Goal: Obtain resource: Download file/media

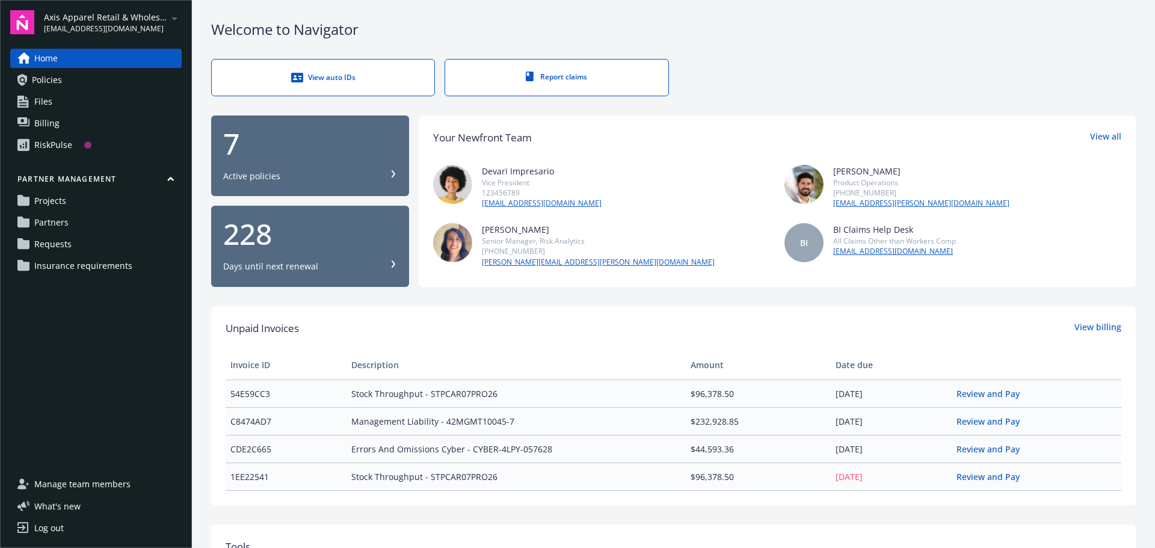
click at [176, 18] on icon "arrowDropDown" at bounding box center [174, 18] width 6 height 3
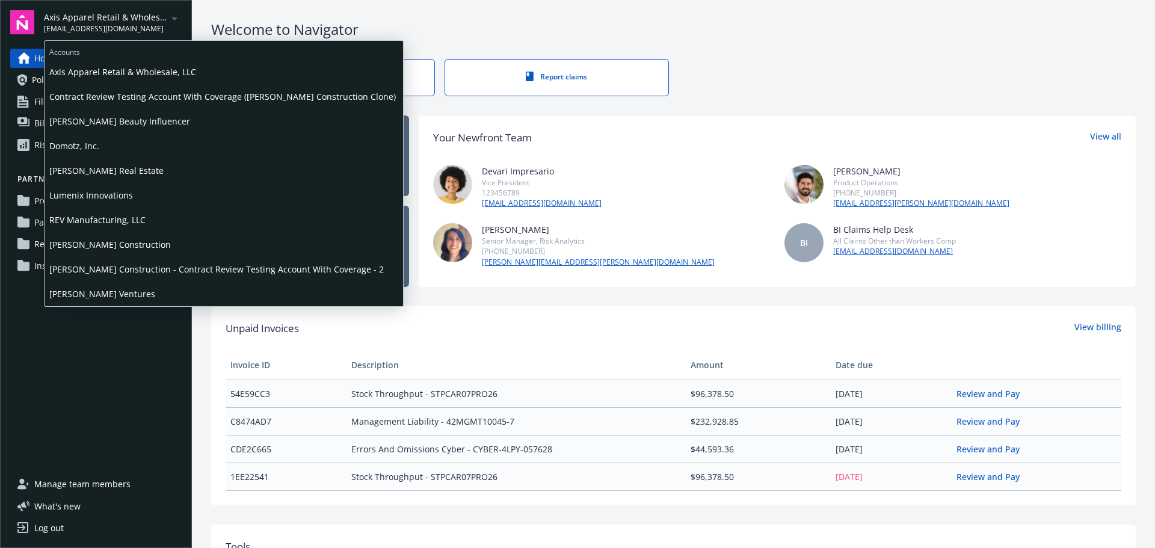
click at [116, 193] on span "Lumenix Innovations" at bounding box center [223, 195] width 349 height 25
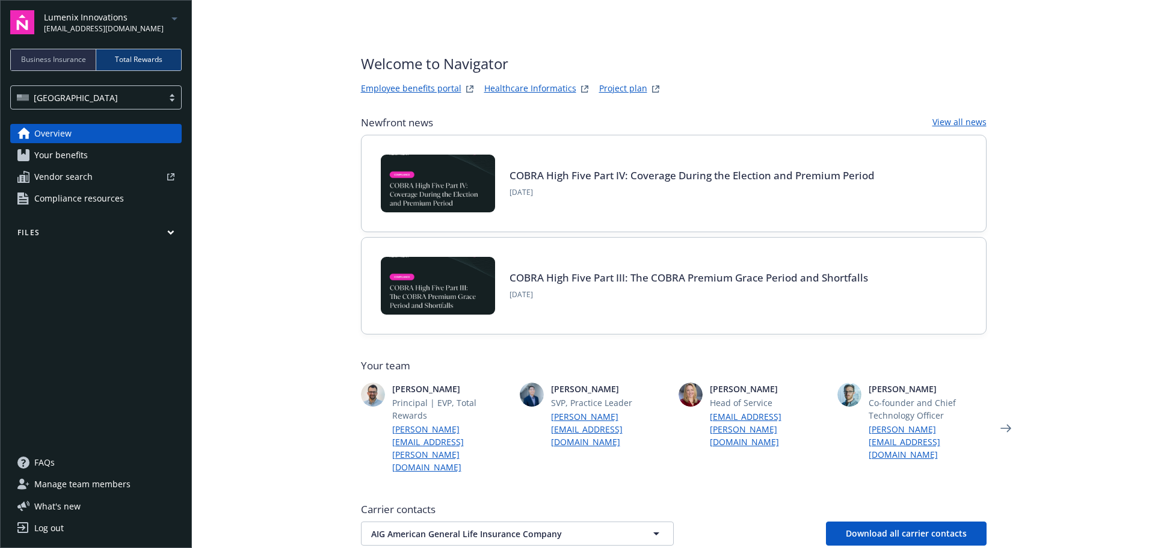
click at [67, 60] on span "Business Insurance" at bounding box center [53, 59] width 65 height 11
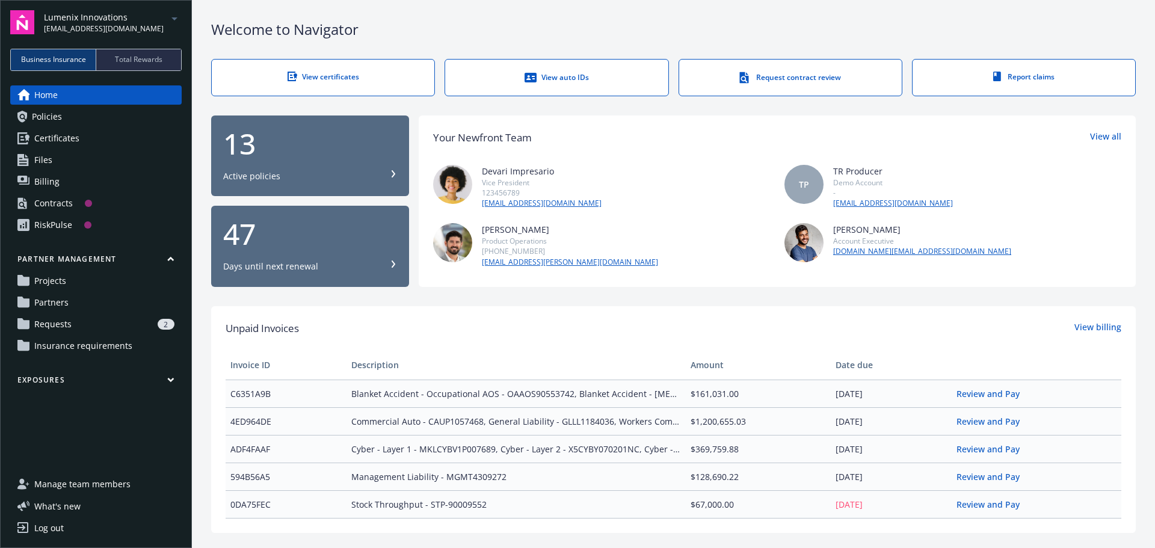
click at [51, 113] on span "Policies" at bounding box center [47, 116] width 30 height 19
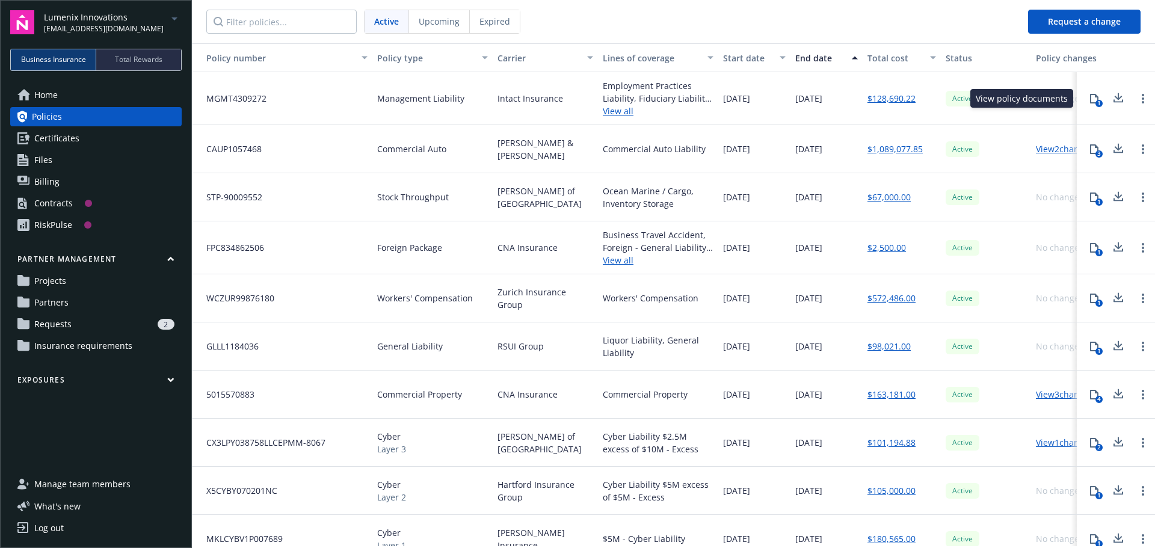
click at [1090, 100] on icon at bounding box center [1094, 99] width 8 height 10
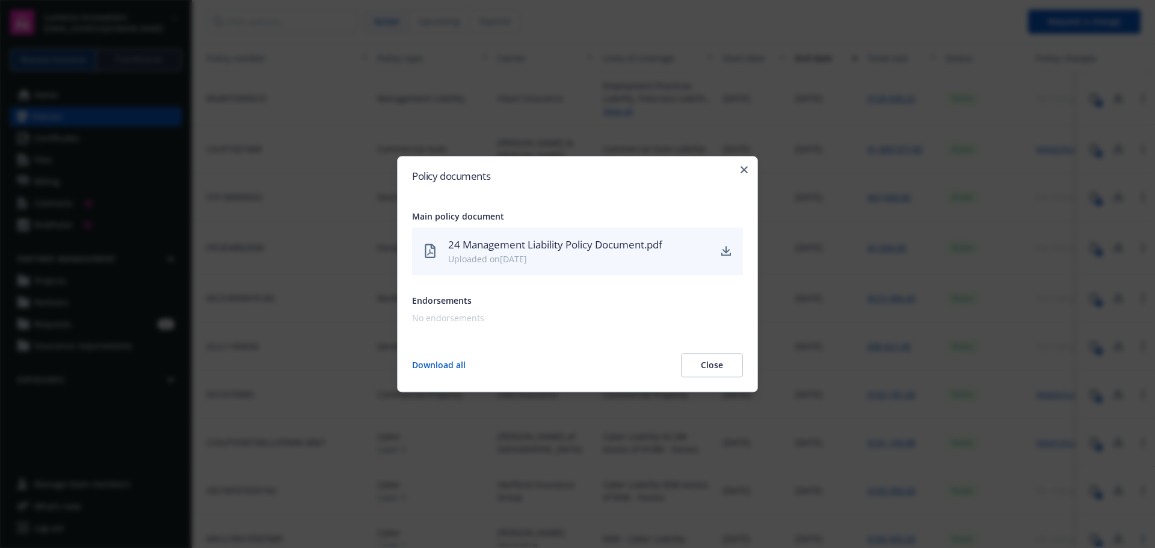
click at [576, 254] on div "Uploaded on [DATE]" at bounding box center [578, 259] width 261 height 13
click at [727, 251] on icon "download" at bounding box center [726, 252] width 10 height 10
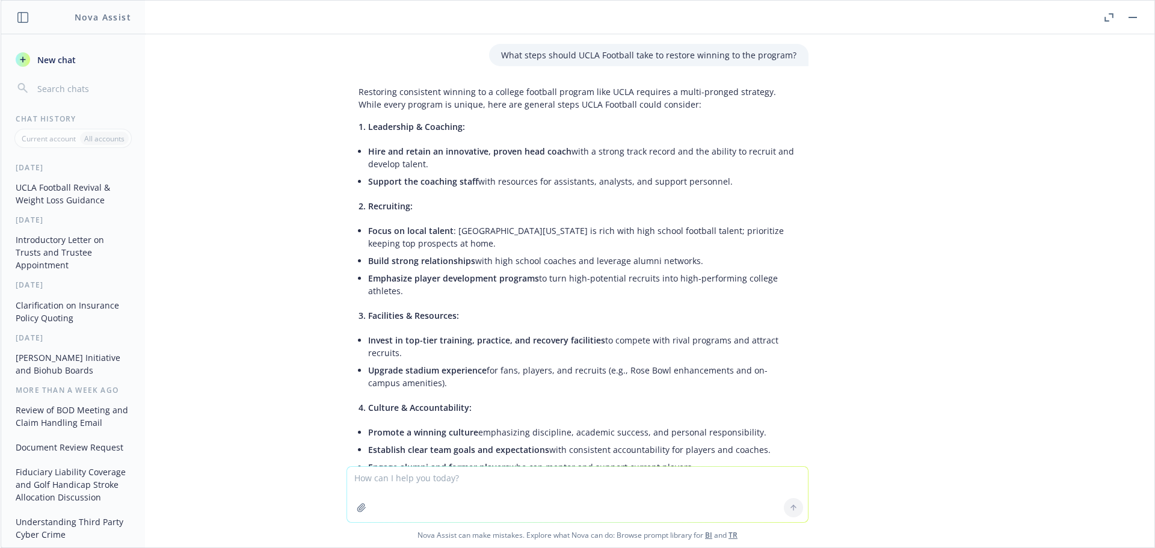
scroll to position [1938, 0]
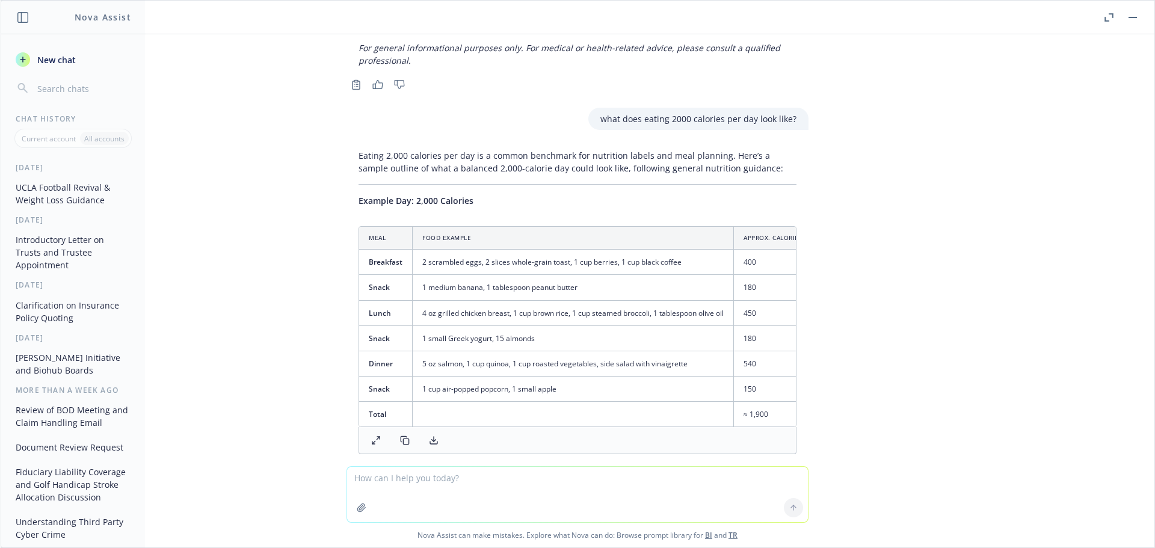
click at [1112, 19] on icon "button" at bounding box center [1108, 17] width 9 height 8
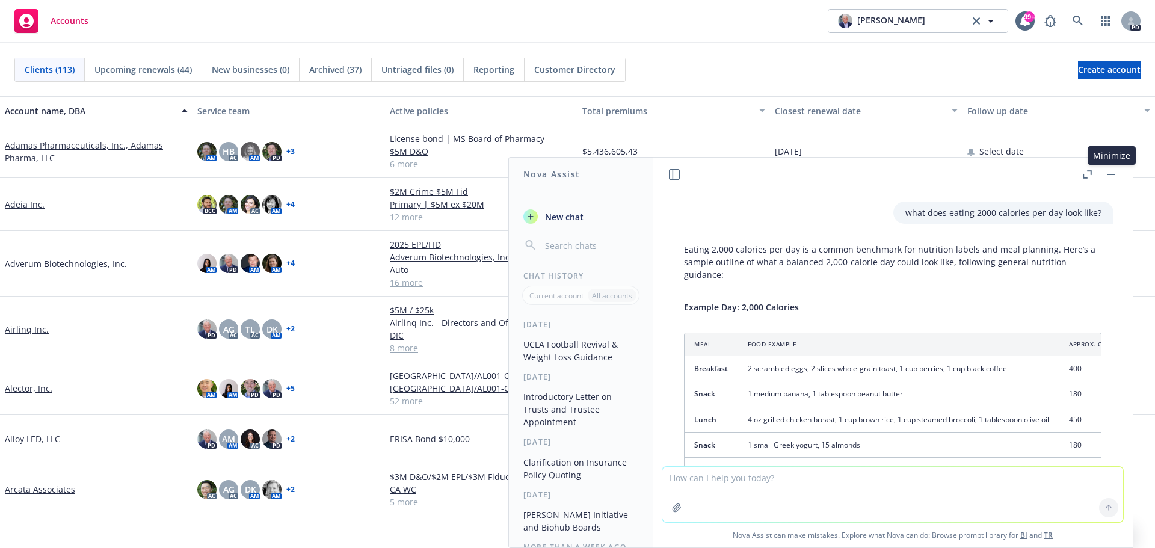
click at [1117, 174] on button "button" at bounding box center [1111, 174] width 14 height 14
